Goal: Task Accomplishment & Management: Manage account settings

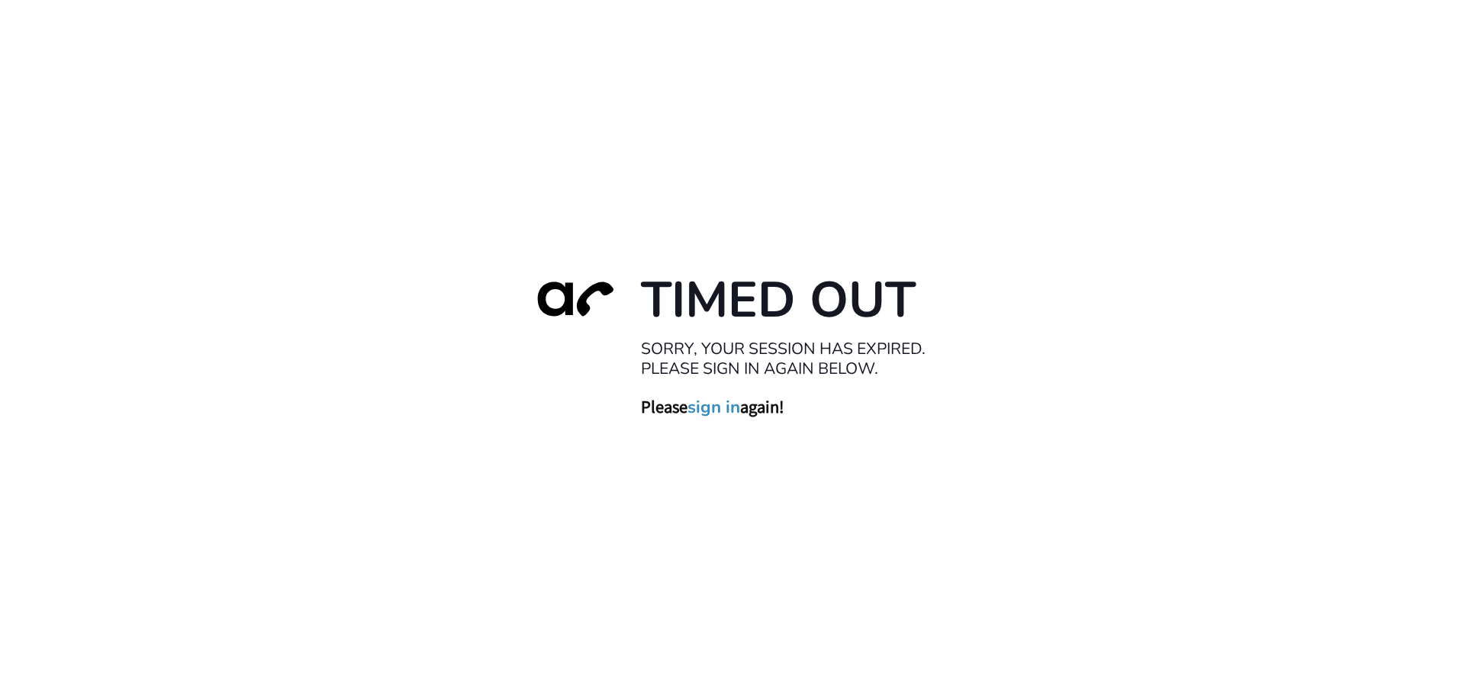
click at [720, 406] on link "sign in" at bounding box center [714, 406] width 53 height 21
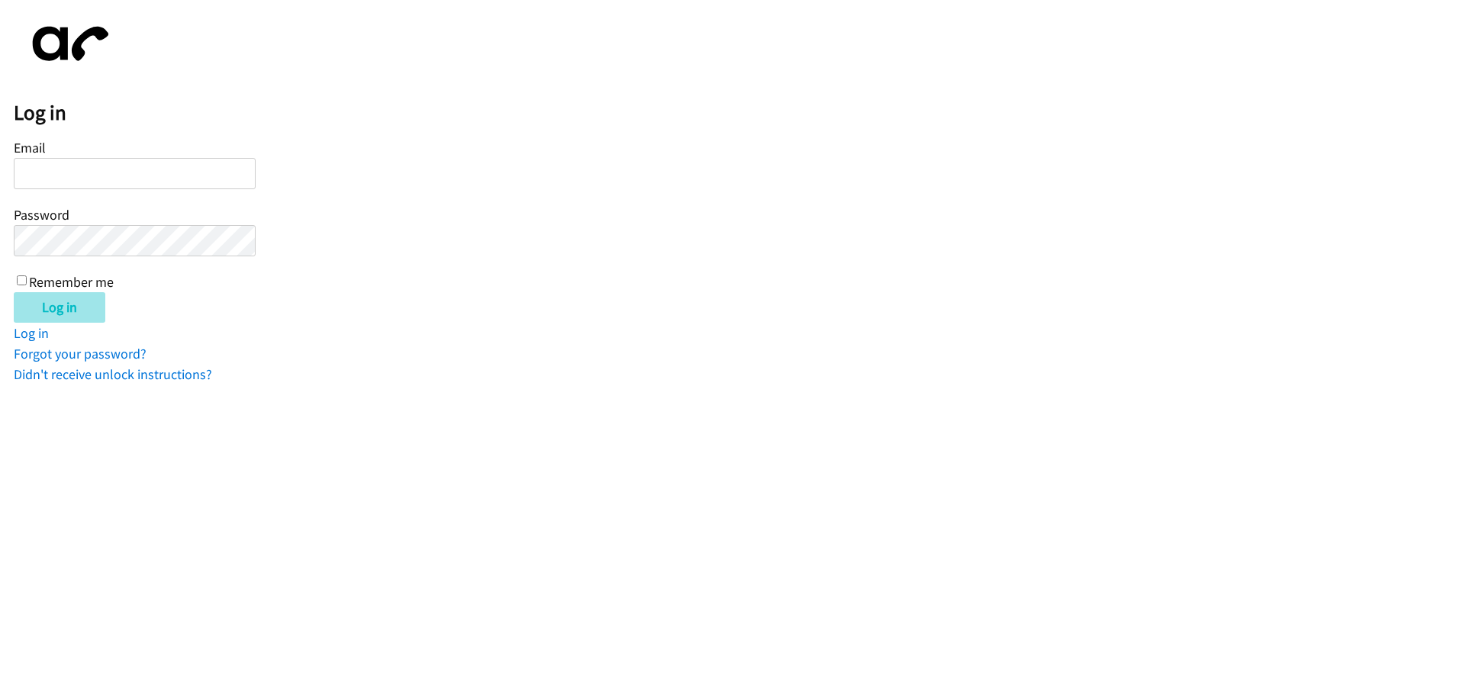
type input "[EMAIL_ADDRESS][DOMAIN_NAME]"
click at [60, 307] on input "Log in" at bounding box center [60, 307] width 92 height 31
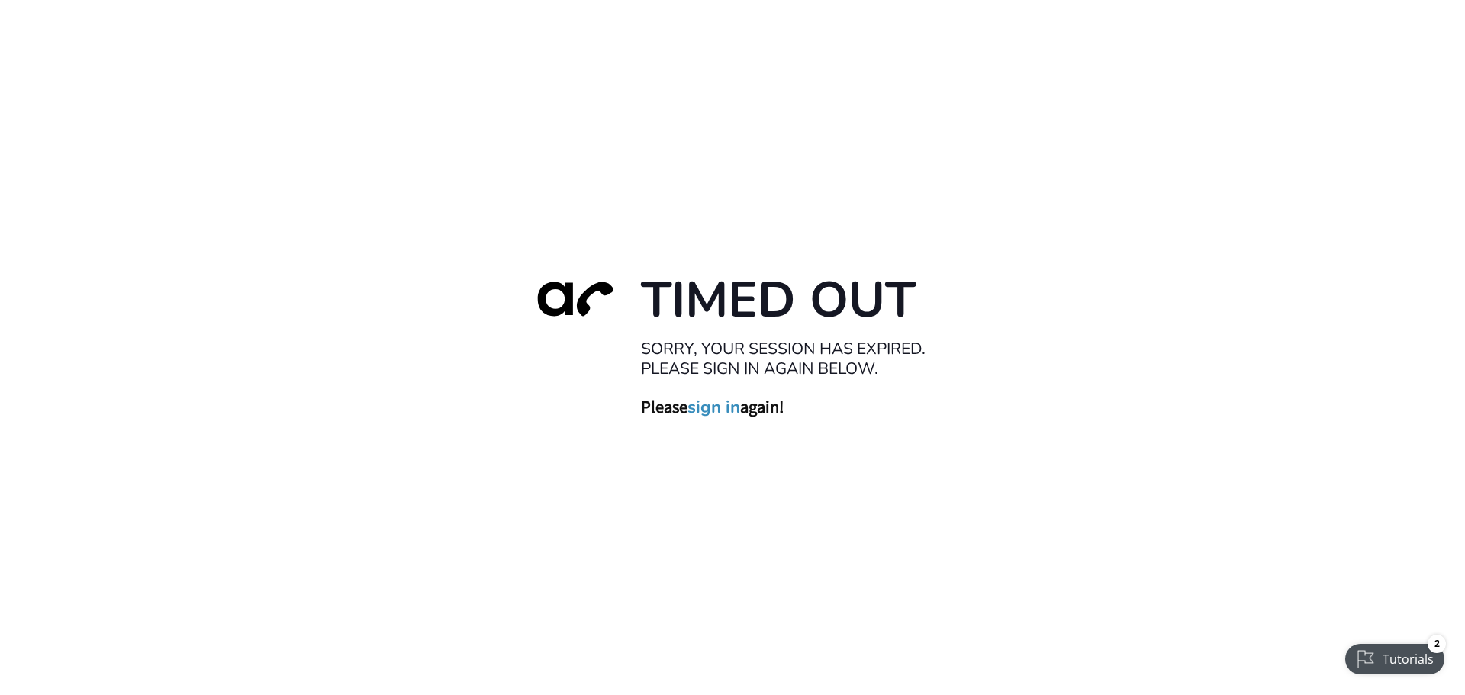
click at [728, 409] on link "sign in" at bounding box center [714, 406] width 53 height 21
